Goal: Information Seeking & Learning: Learn about a topic

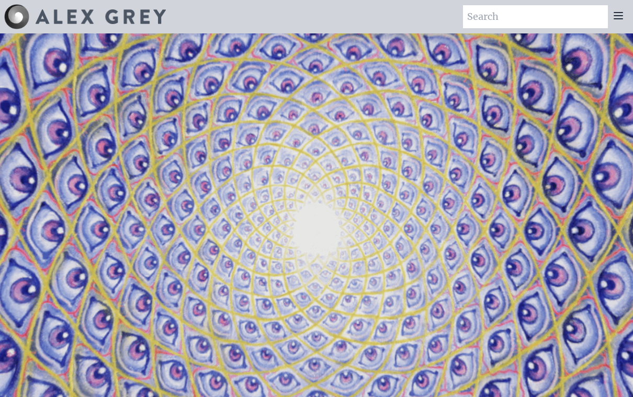
click at [616, 14] on icon at bounding box center [618, 15] width 13 height 13
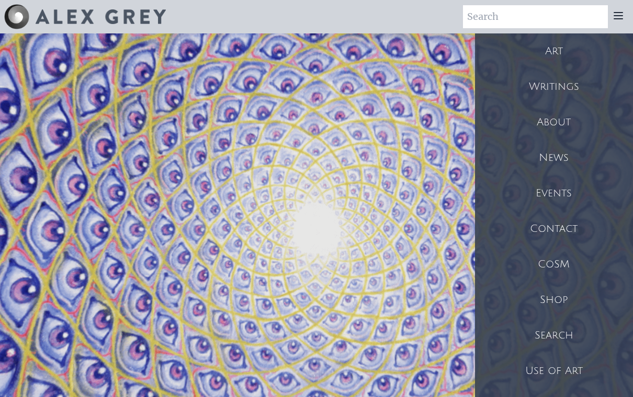
click at [552, 51] on div "Art" at bounding box center [554, 51] width 158 height 36
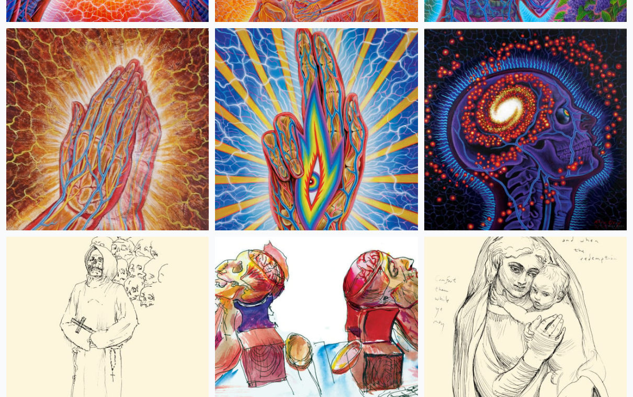
scroll to position [6561, 0]
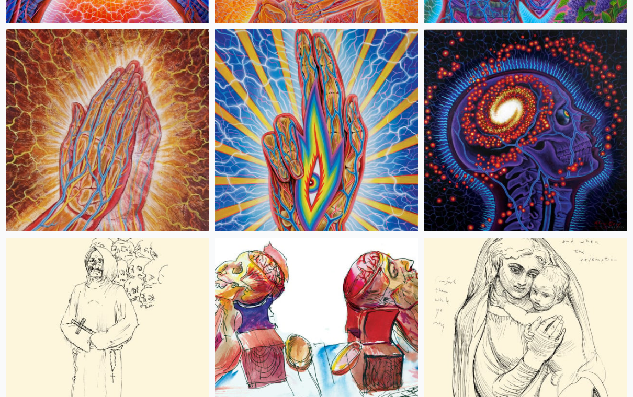
click at [377, 80] on img at bounding box center [316, 131] width 202 height 202
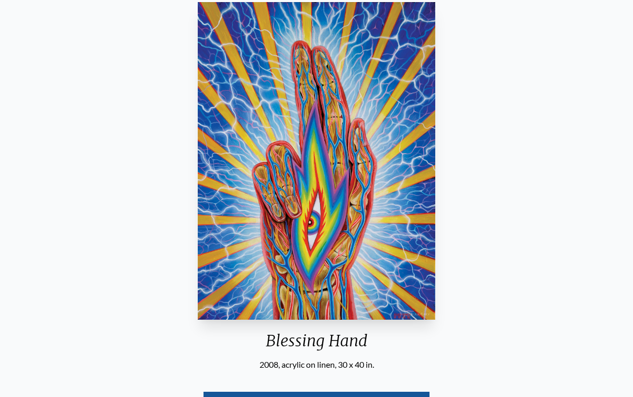
scroll to position [108, 0]
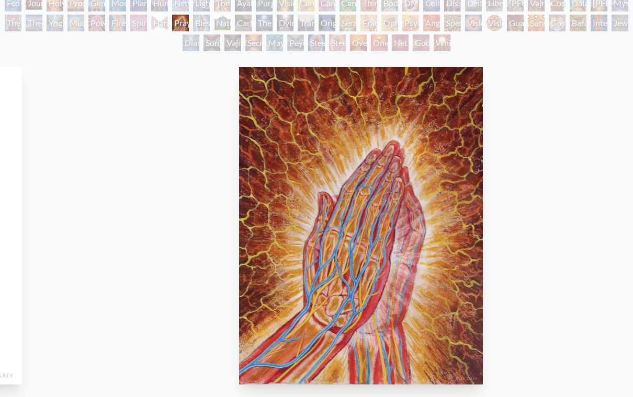
scroll to position [112, 0]
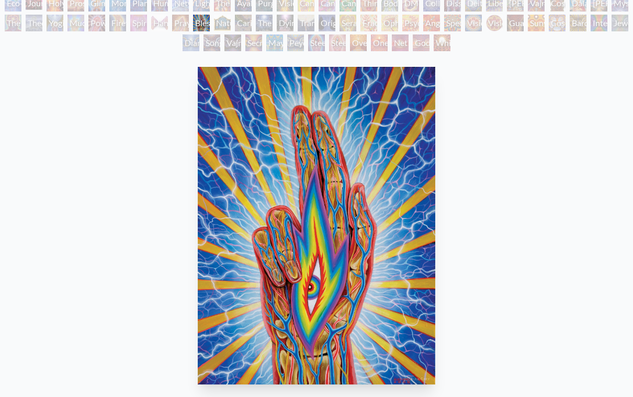
scroll to position [124, 0]
